Goal: Information Seeking & Learning: Learn about a topic

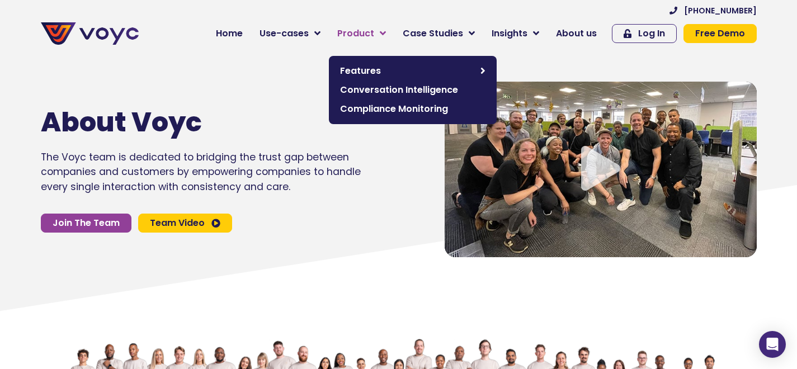
click at [367, 34] on span "Product" at bounding box center [355, 33] width 37 height 13
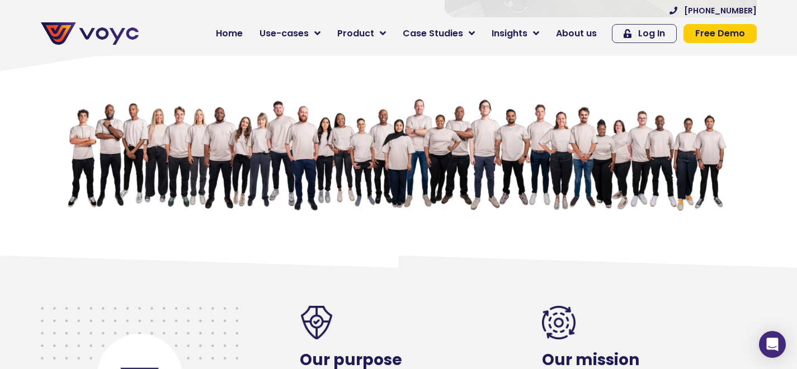
scroll to position [457, 0]
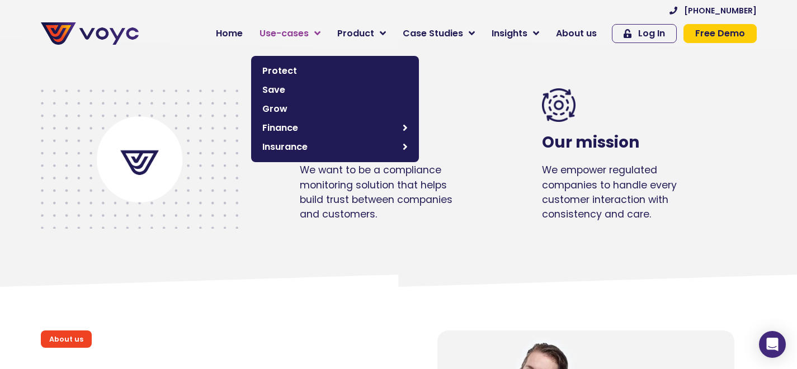
click at [309, 30] on span "Use-cases" at bounding box center [283, 33] width 49 height 13
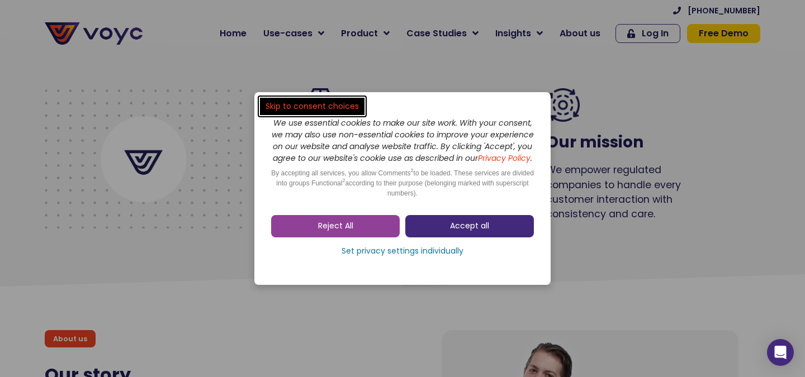
click at [447, 226] on link "Accept all" at bounding box center [469, 226] width 129 height 22
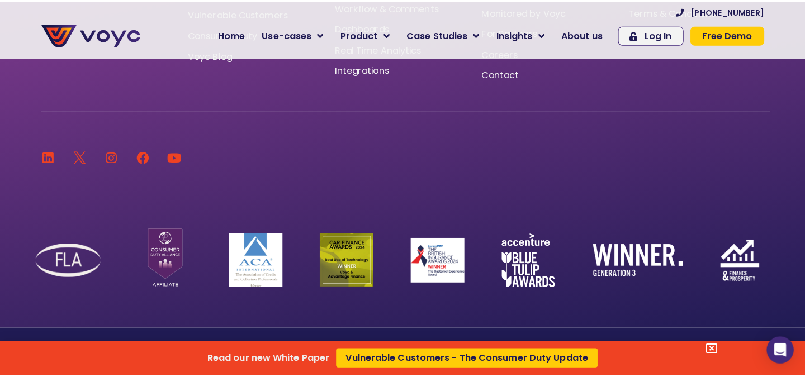
scroll to position [6647, 0]
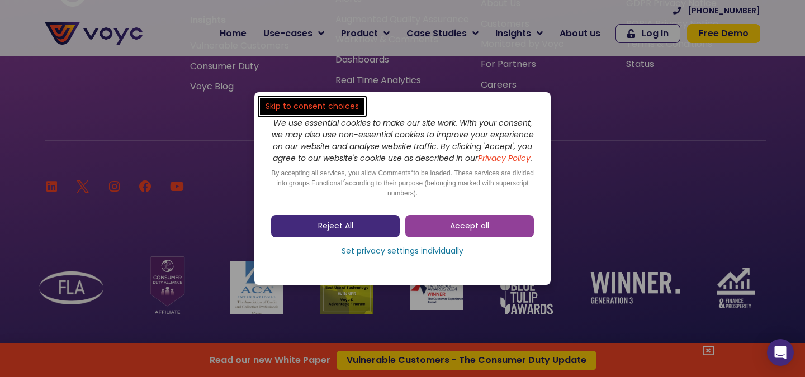
click at [354, 231] on link "Reject All" at bounding box center [335, 226] width 129 height 22
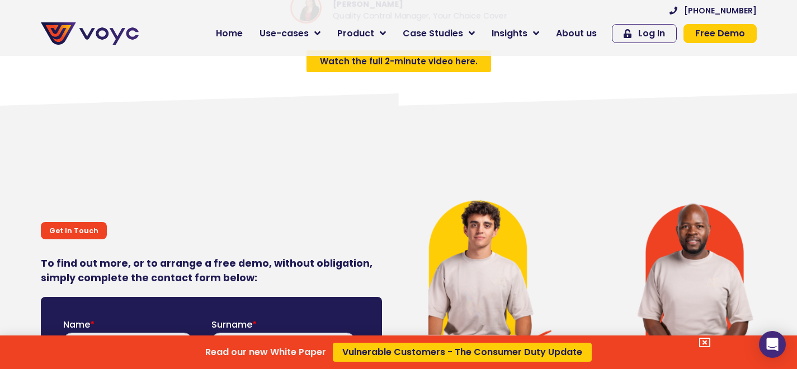
scroll to position [5276, 0]
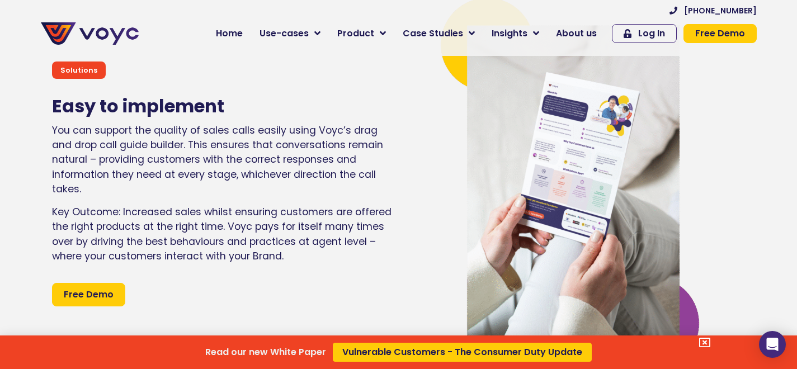
click at [586, 35] on div "Read our new White Paper Vulnerable Customers - The Consumer Duty Update" at bounding box center [398, 184] width 797 height 369
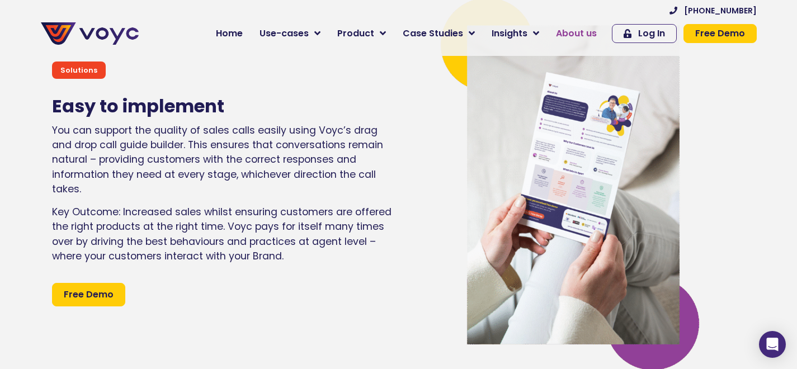
click at [584, 31] on span "About us" at bounding box center [576, 33] width 41 height 13
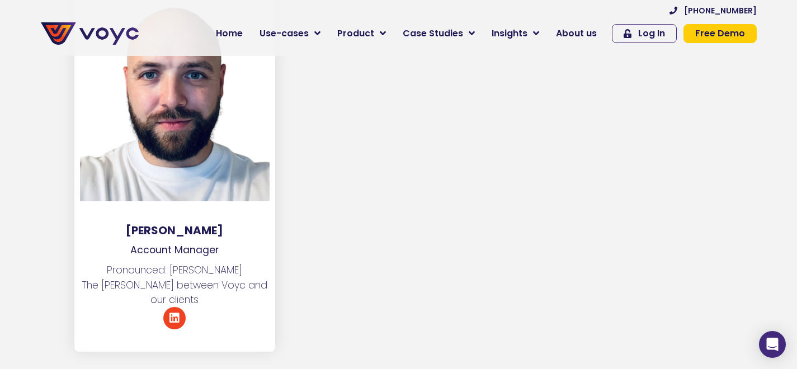
scroll to position [6416, 0]
